Goal: Task Accomplishment & Management: Use online tool/utility

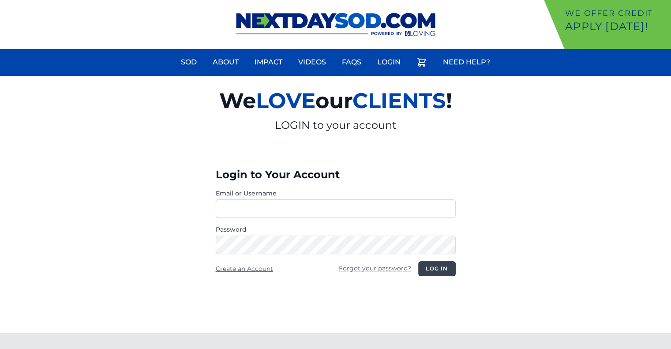
type input "********"
click at [435, 269] on button "Log in" at bounding box center [436, 268] width 37 height 15
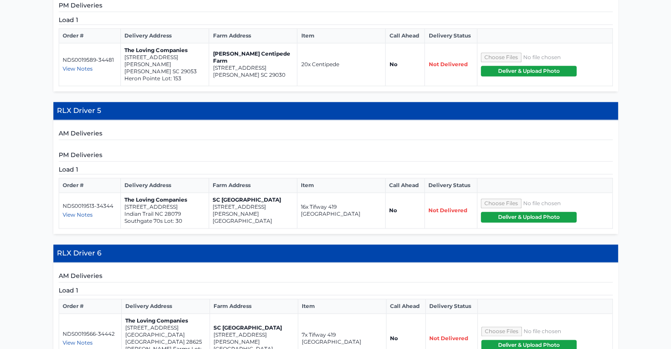
scroll to position [1037, 0]
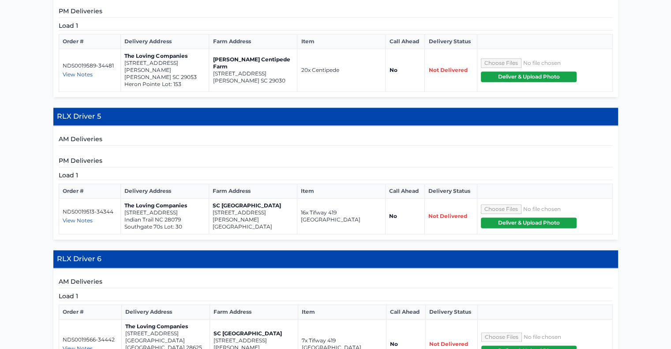
click at [87, 217] on span "View Notes" at bounding box center [78, 220] width 30 height 7
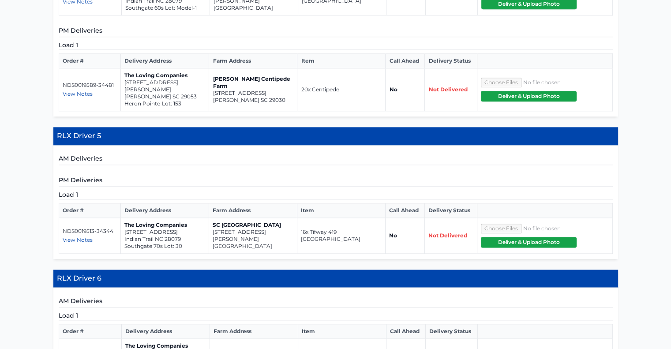
scroll to position [1028, 0]
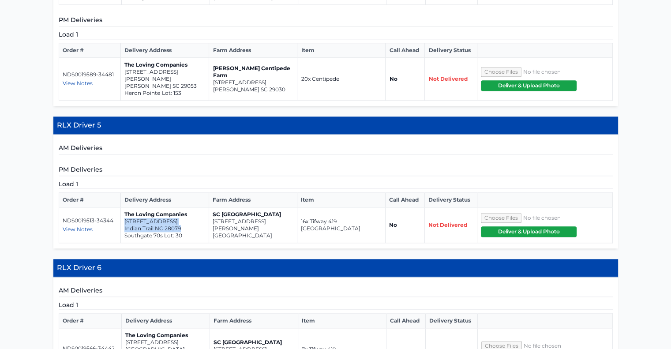
drag, startPoint x: 181, startPoint y: 152, endPoint x: 124, endPoint y: 147, distance: 58.0
click at [124, 207] on td "The Loving Companies [STREET_ADDRESS] 70s Lot: 30" at bounding box center [165, 225] width 88 height 36
click at [255, 218] on p "[STREET_ADDRESS][PERSON_NAME]" at bounding box center [253, 225] width 81 height 14
drag, startPoint x: 267, startPoint y: 156, endPoint x: 211, endPoint y: 149, distance: 57.0
click at [211, 207] on td "SC [GEOGRAPHIC_DATA] [STREET_ADDRESS][PERSON_NAME]" at bounding box center [253, 225] width 88 height 36
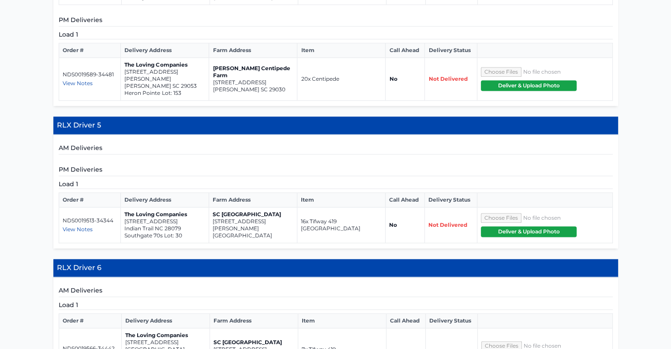
copy td "[STREET_ADDRESS][PERSON_NAME]"
drag, startPoint x: 182, startPoint y: 153, endPoint x: 123, endPoint y: 148, distance: 59.4
click at [123, 207] on td "The Loving Companies [STREET_ADDRESS] 70s Lot: 30" at bounding box center [165, 225] width 88 height 36
copy td "[STREET_ADDRESS]"
